Goal: Task Accomplishment & Management: Manage account settings

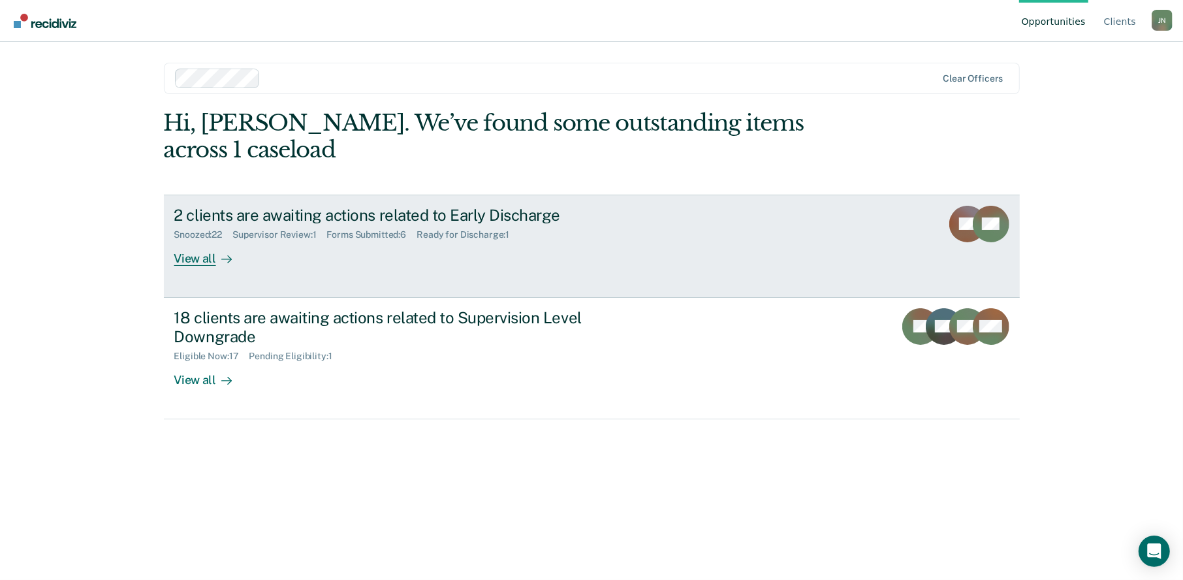
click at [201, 240] on div "View all" at bounding box center [210, 252] width 73 height 25
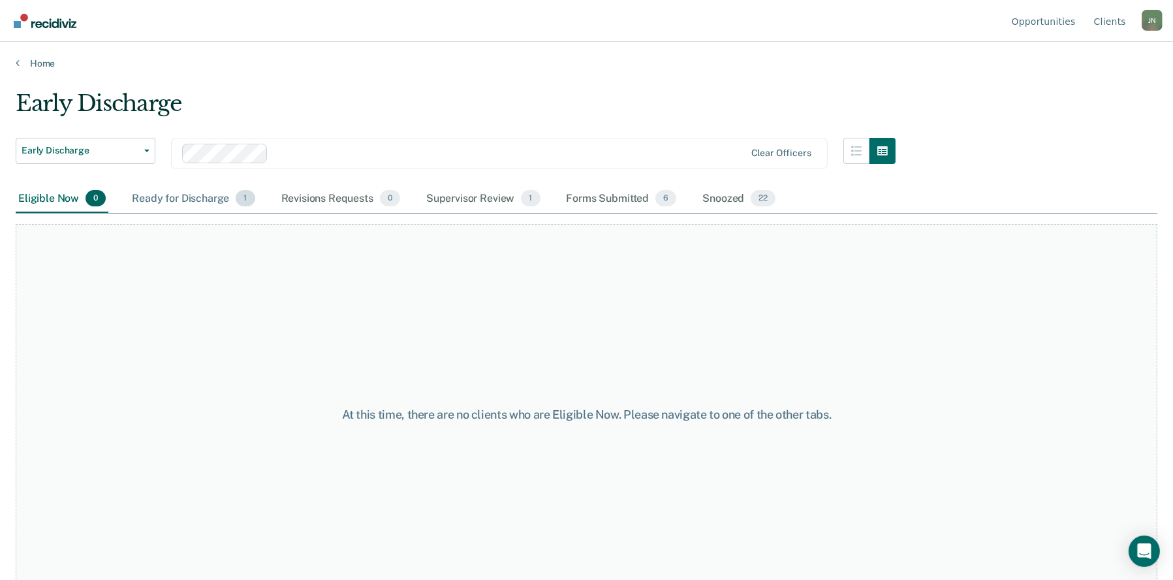
click at [159, 196] on div "Ready for Discharge 1" at bounding box center [193, 199] width 128 height 29
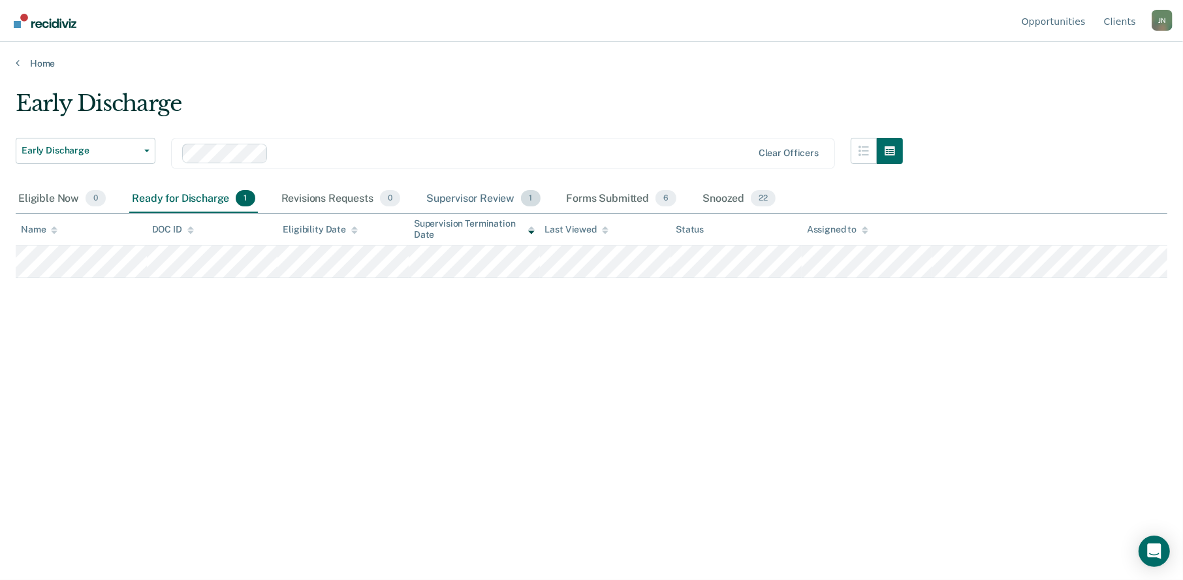
click at [480, 196] on div "Supervisor Review 1" at bounding box center [483, 199] width 119 height 29
